Goal: Information Seeking & Learning: Learn about a topic

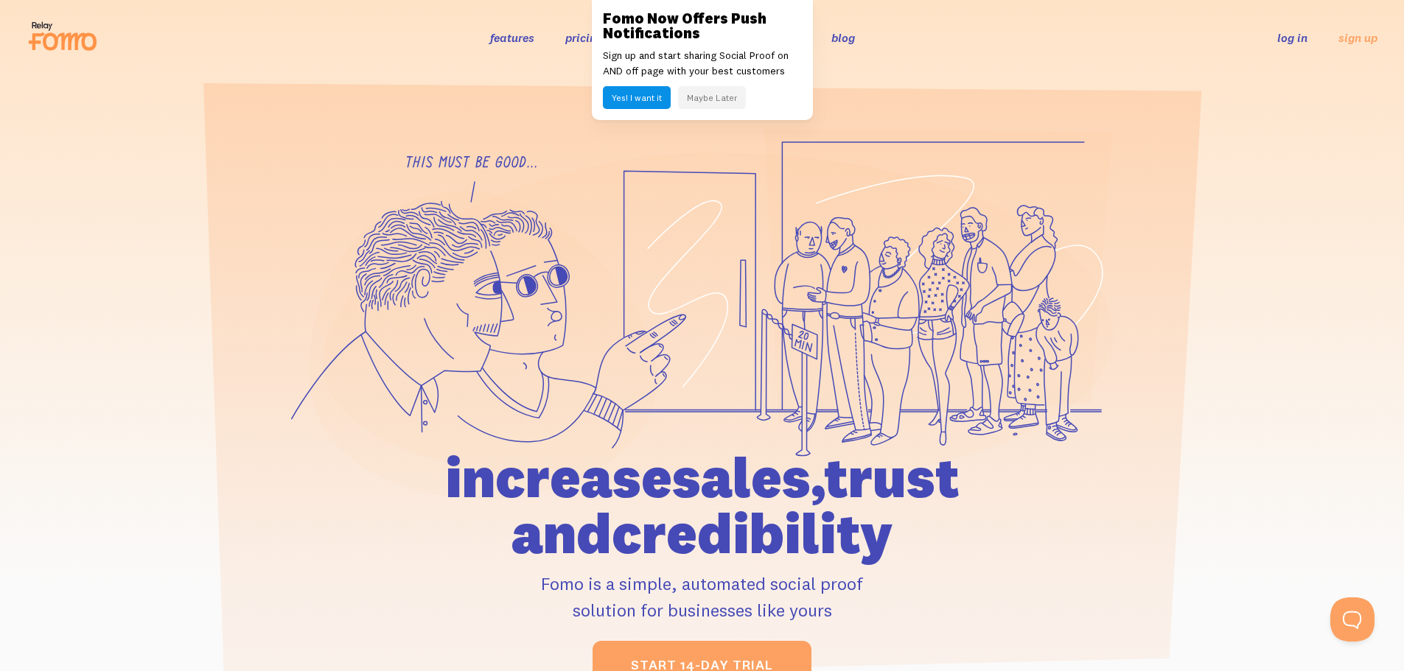
click at [698, 92] on button "Maybe Later" at bounding box center [712, 97] width 68 height 23
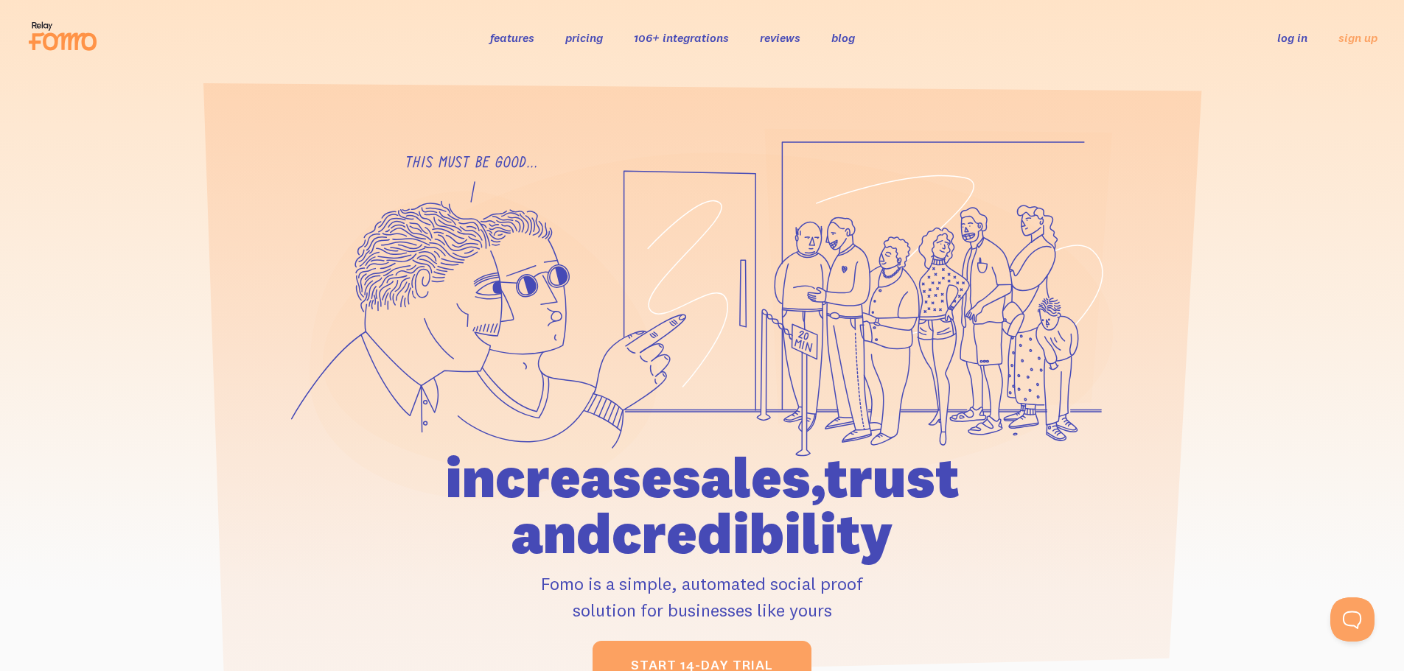
click at [576, 38] on link "pricing" at bounding box center [584, 37] width 38 height 15
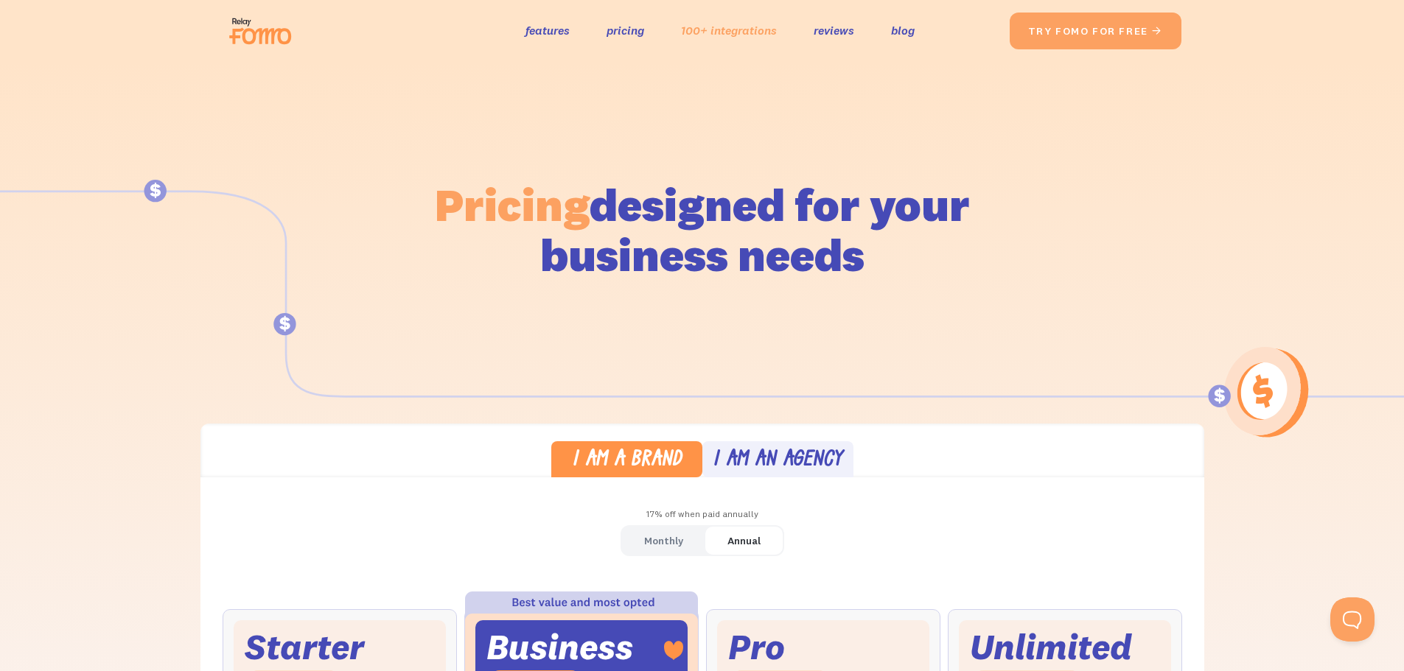
click at [715, 34] on link "100+ integrations" at bounding box center [729, 30] width 96 height 21
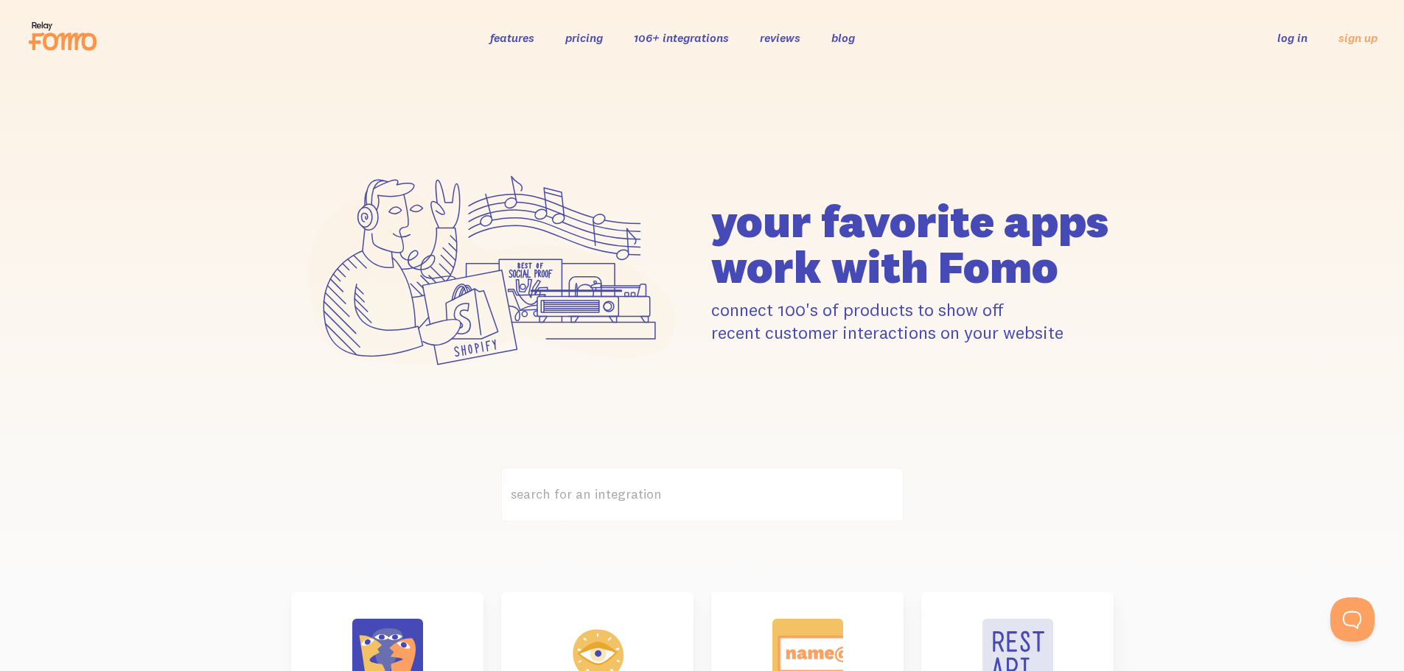
click at [499, 42] on link "features" at bounding box center [512, 37] width 44 height 15
